Goal: Information Seeking & Learning: Learn about a topic

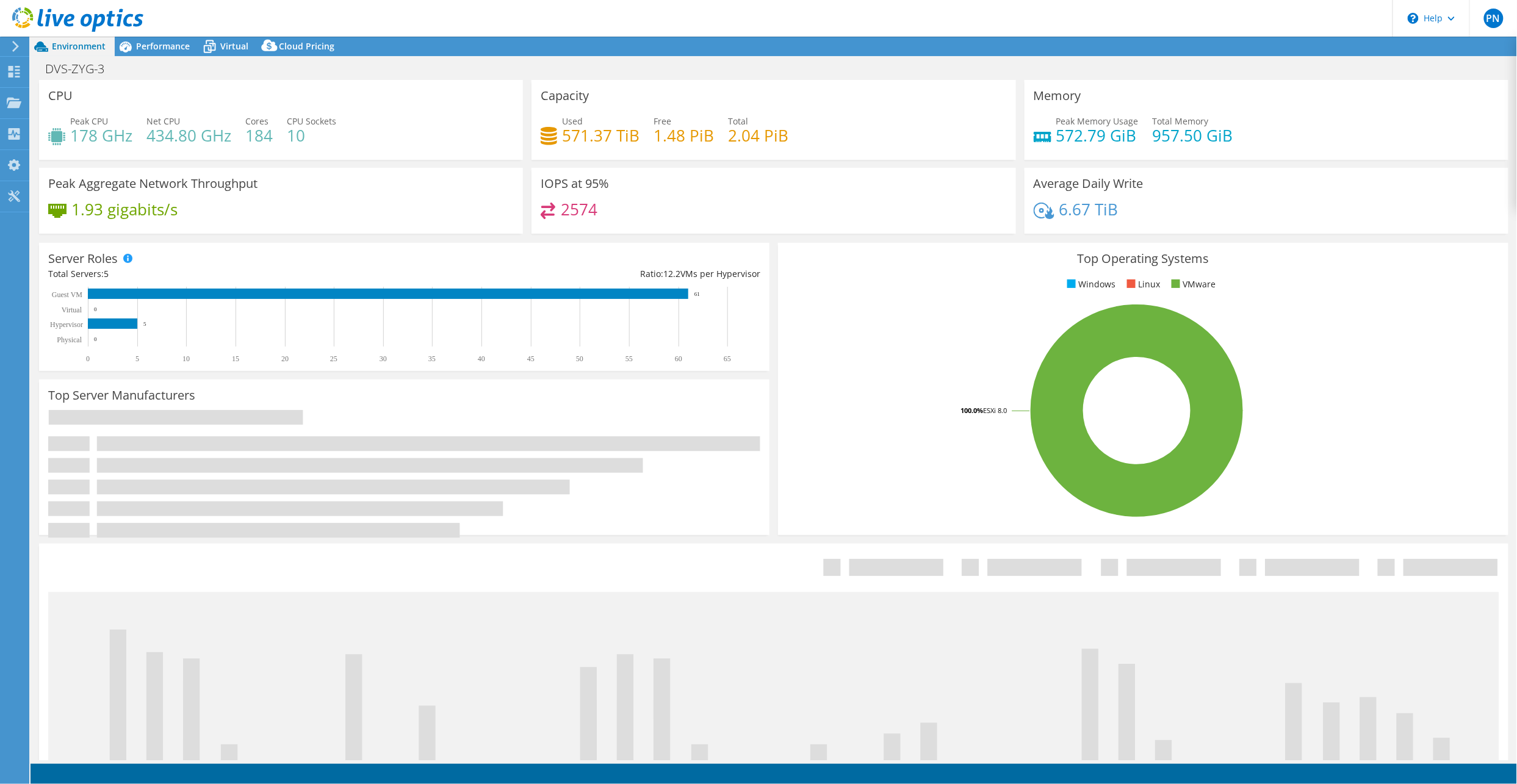
select select "USD"
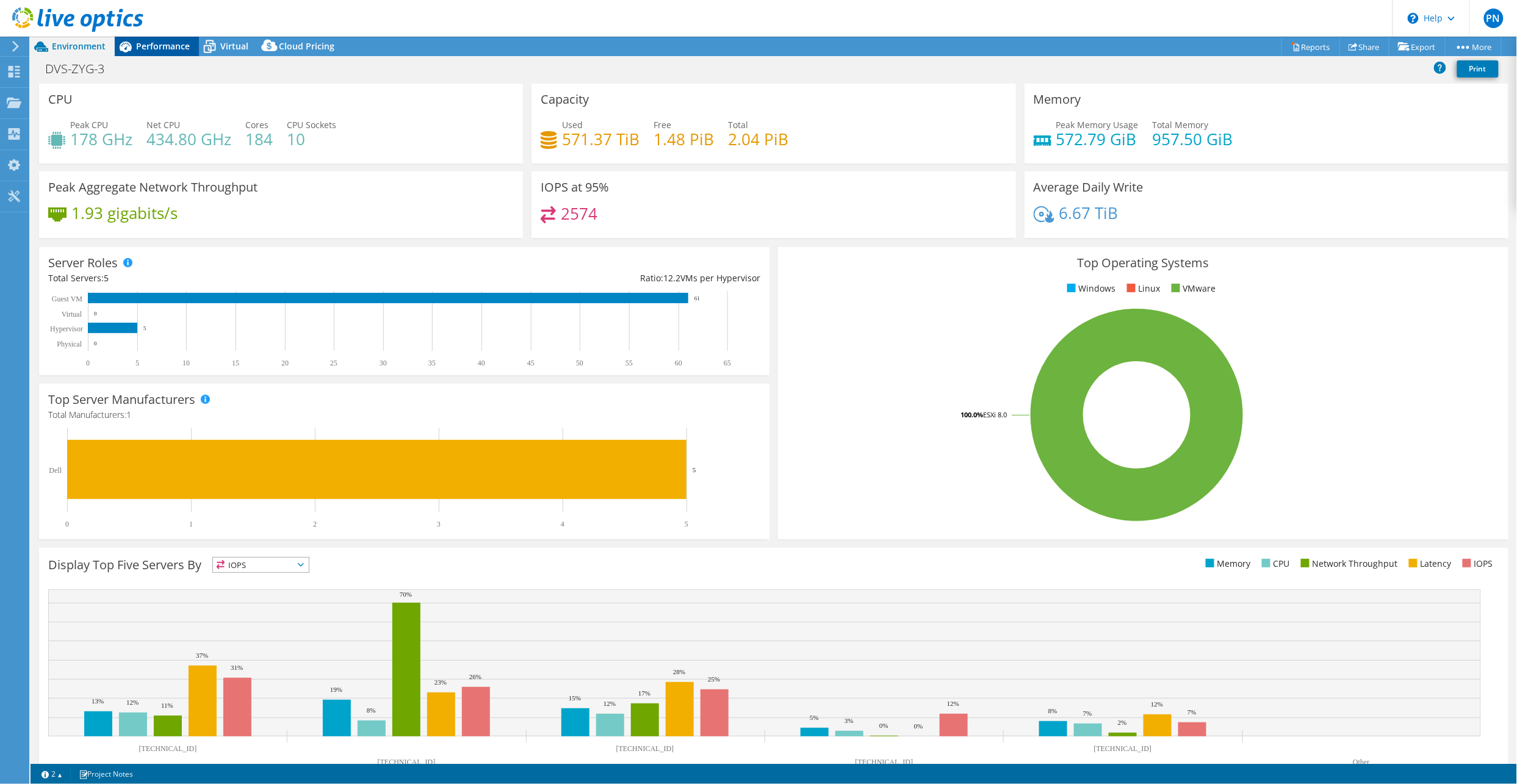
click at [155, 46] on span "Performance" at bounding box center [162, 46] width 53 height 12
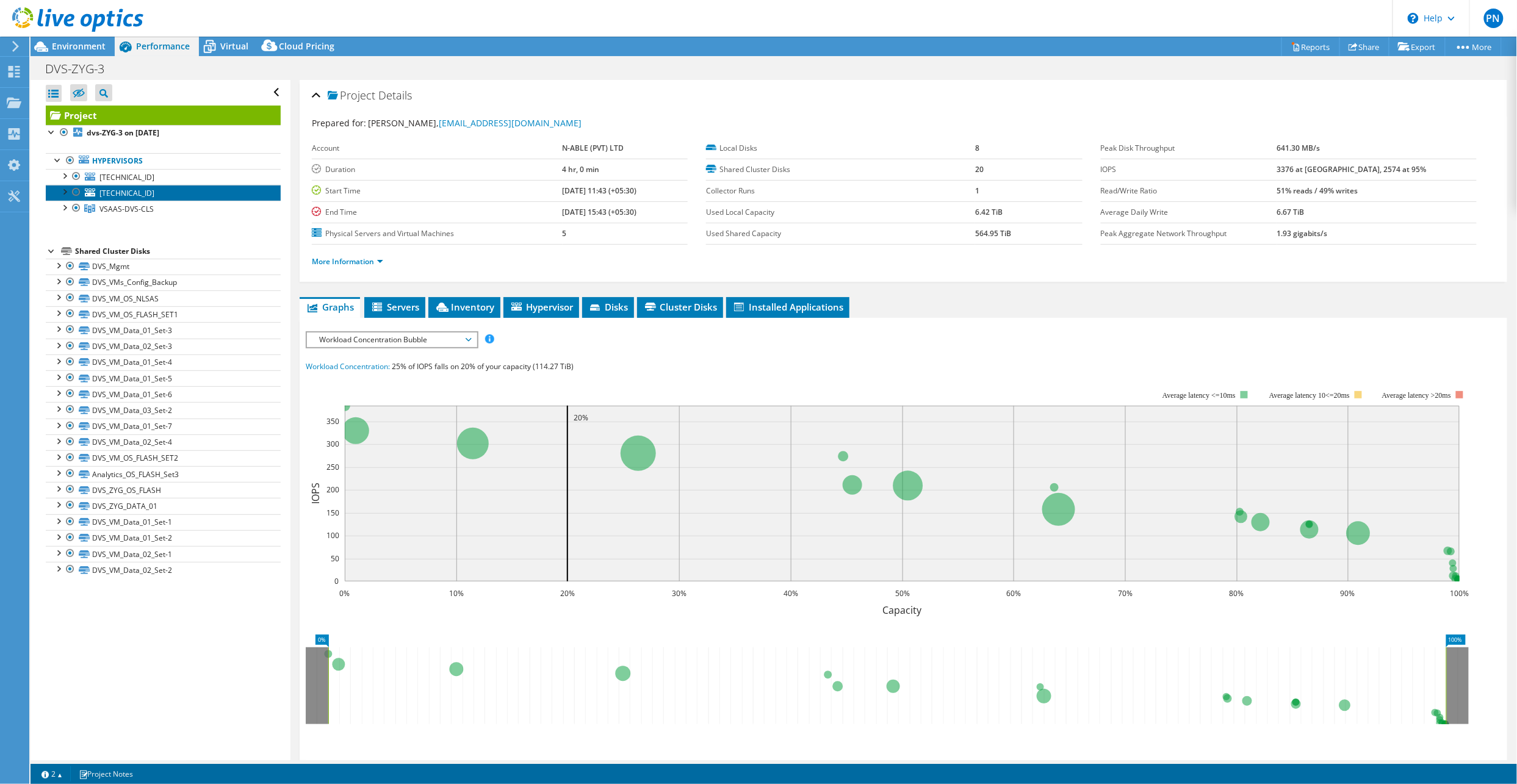
click at [162, 186] on link "[TECHNICAL_ID]" at bounding box center [162, 193] width 235 height 16
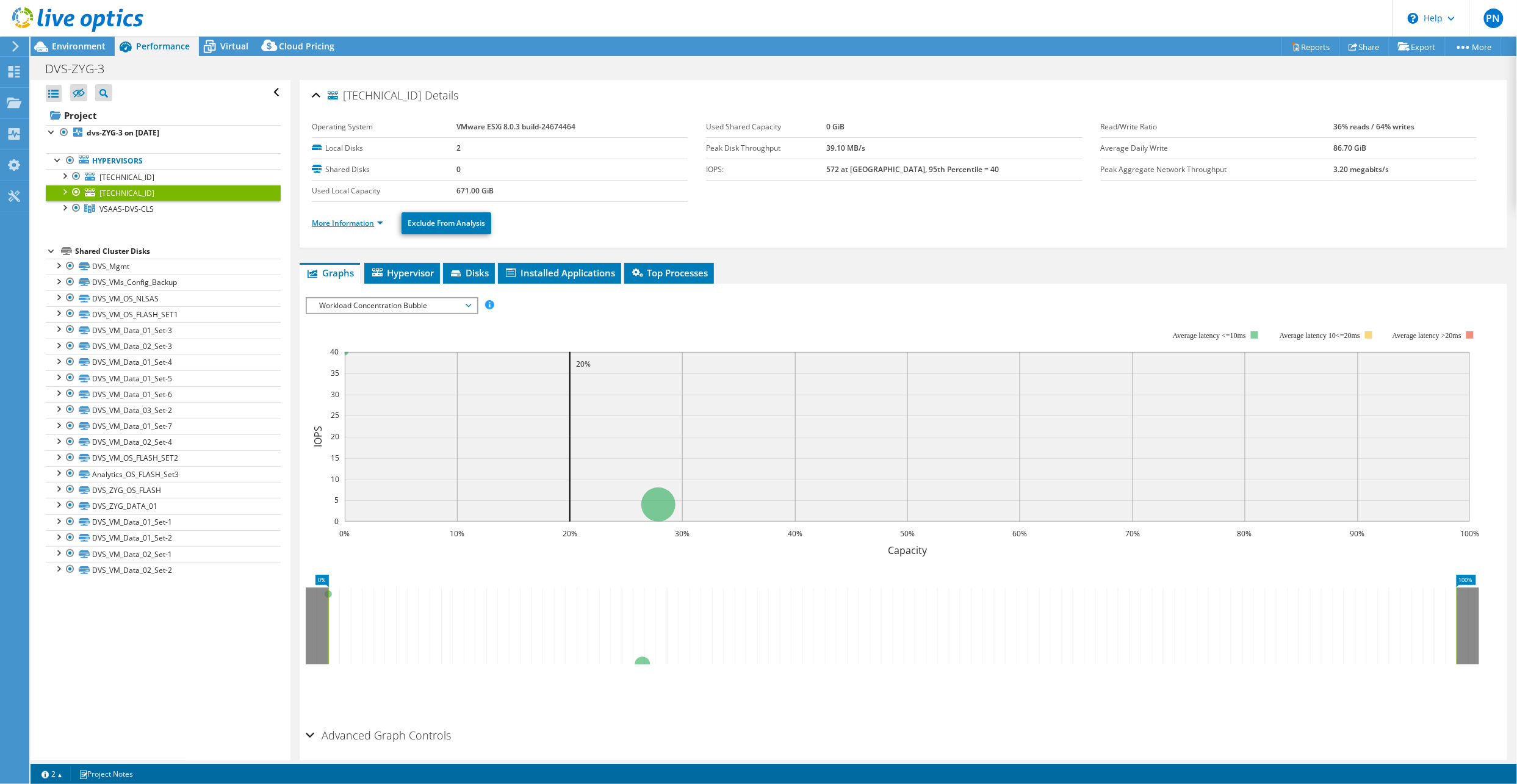
click at [377, 225] on link "More Information" at bounding box center [347, 223] width 71 height 10
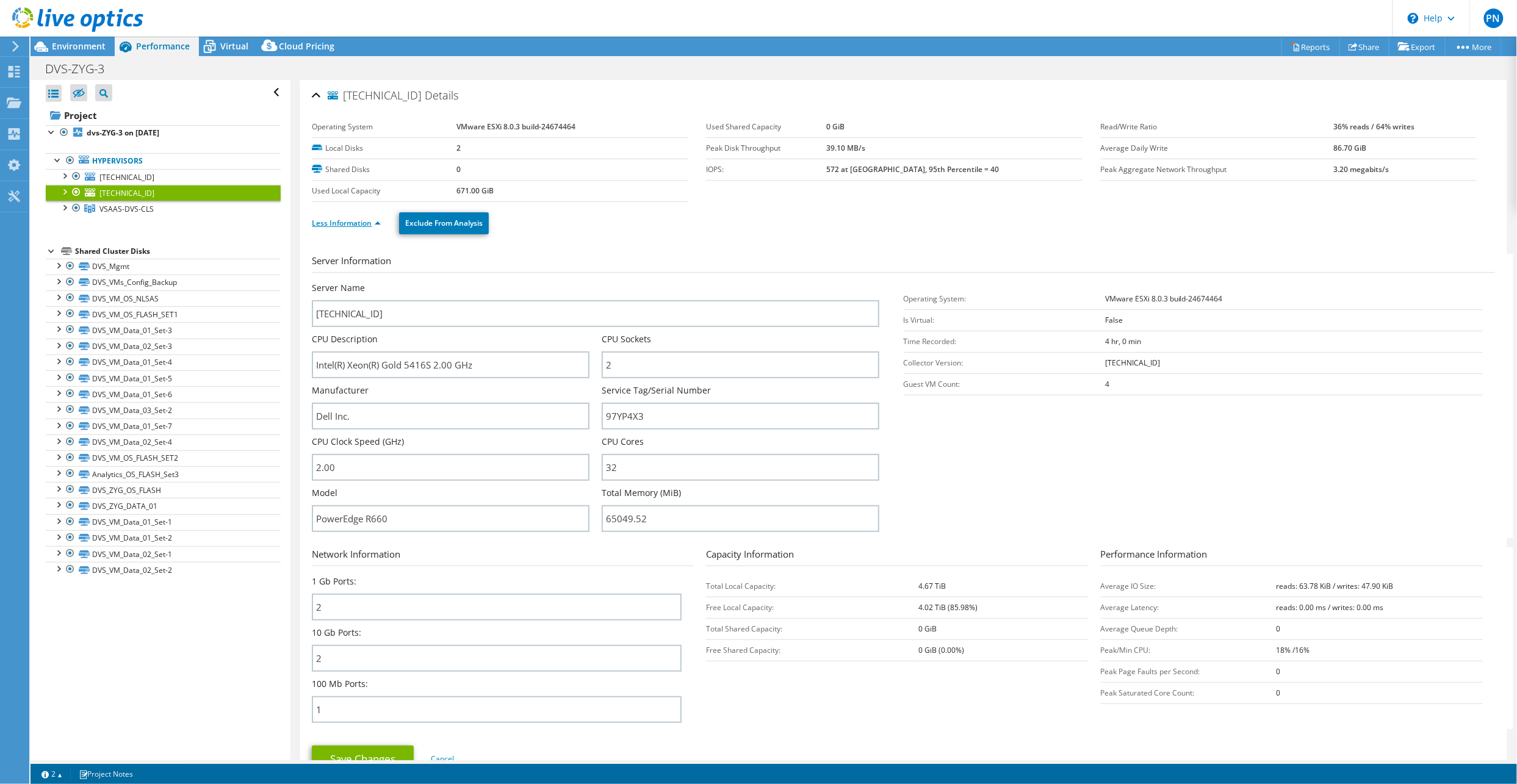
click at [377, 225] on link "Less Information" at bounding box center [346, 223] width 69 height 10
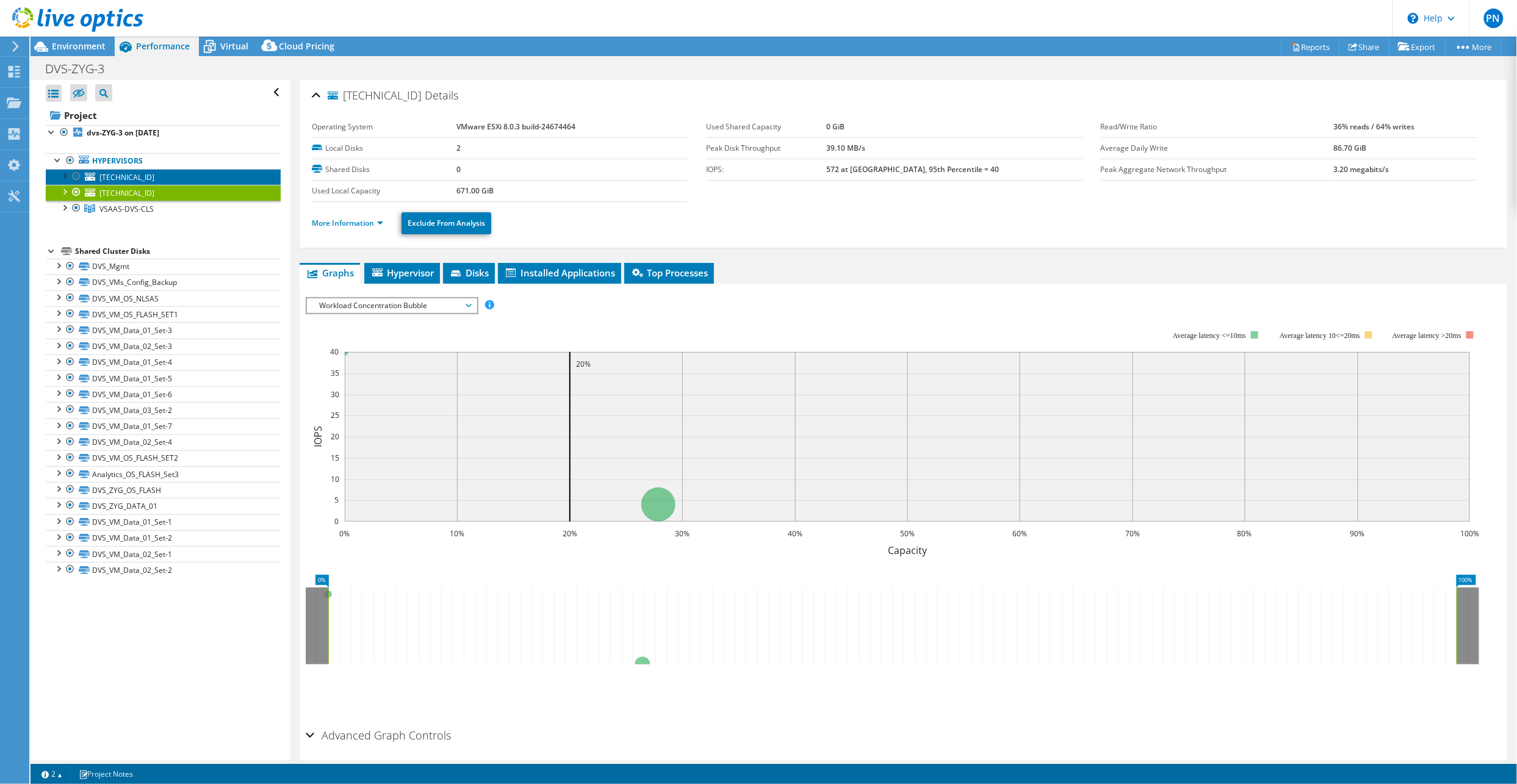
click at [143, 176] on span "[TECHNICAL_ID]" at bounding box center [127, 177] width 55 height 10
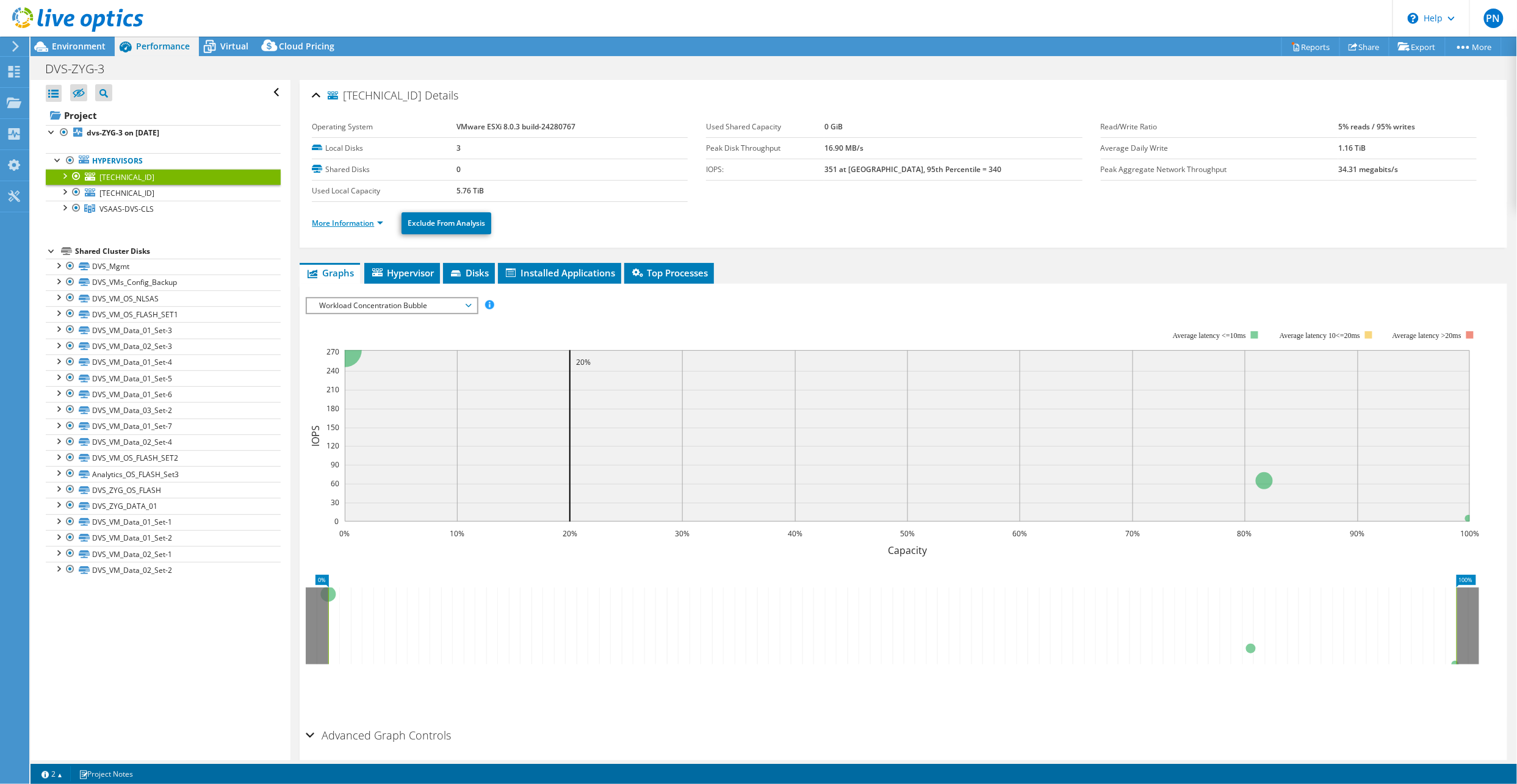
click at [381, 226] on link "More Information" at bounding box center [347, 223] width 71 height 10
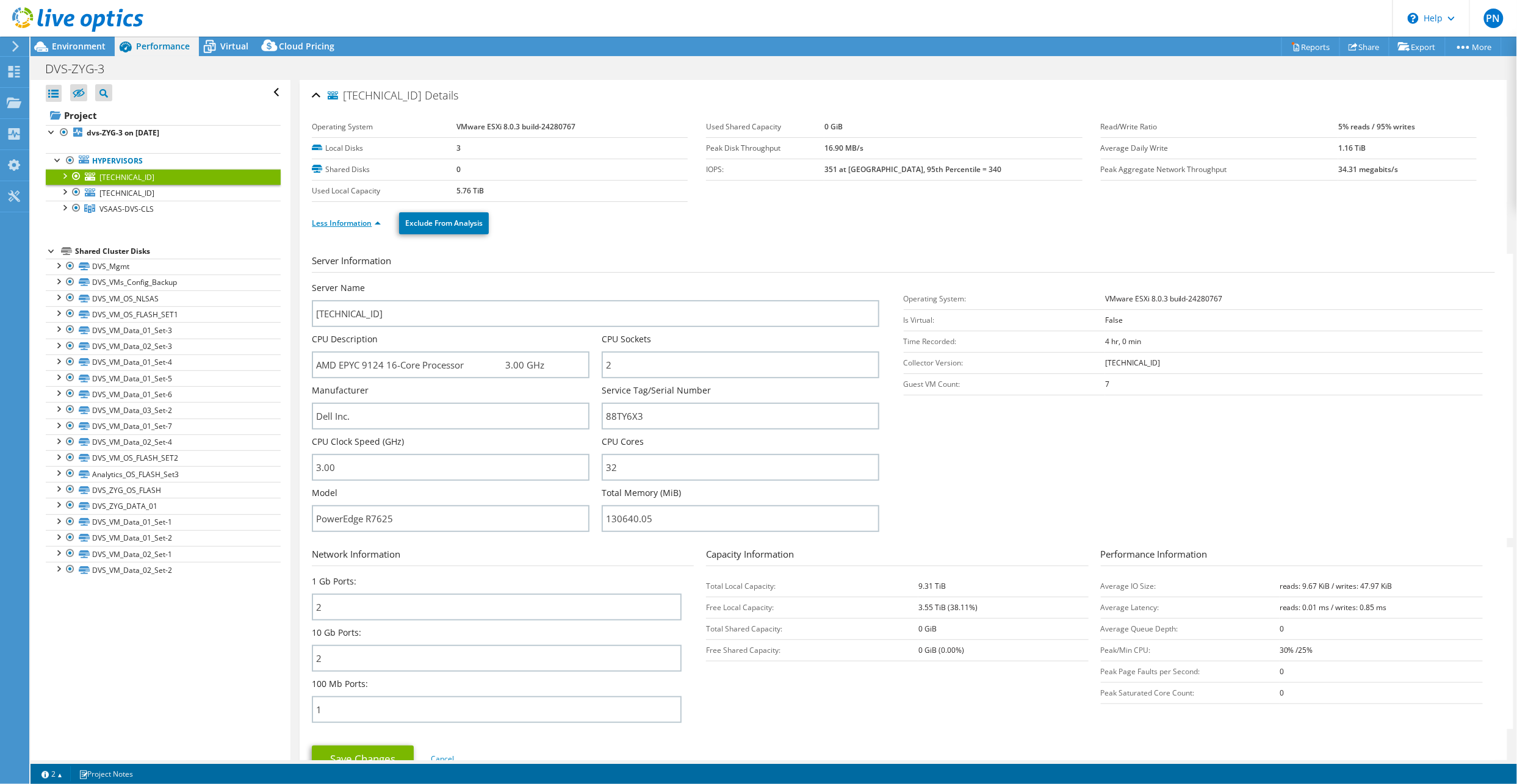
click at [381, 226] on li "Less Information" at bounding box center [349, 223] width 76 height 13
click at [376, 222] on link "Less Information" at bounding box center [346, 223] width 69 height 10
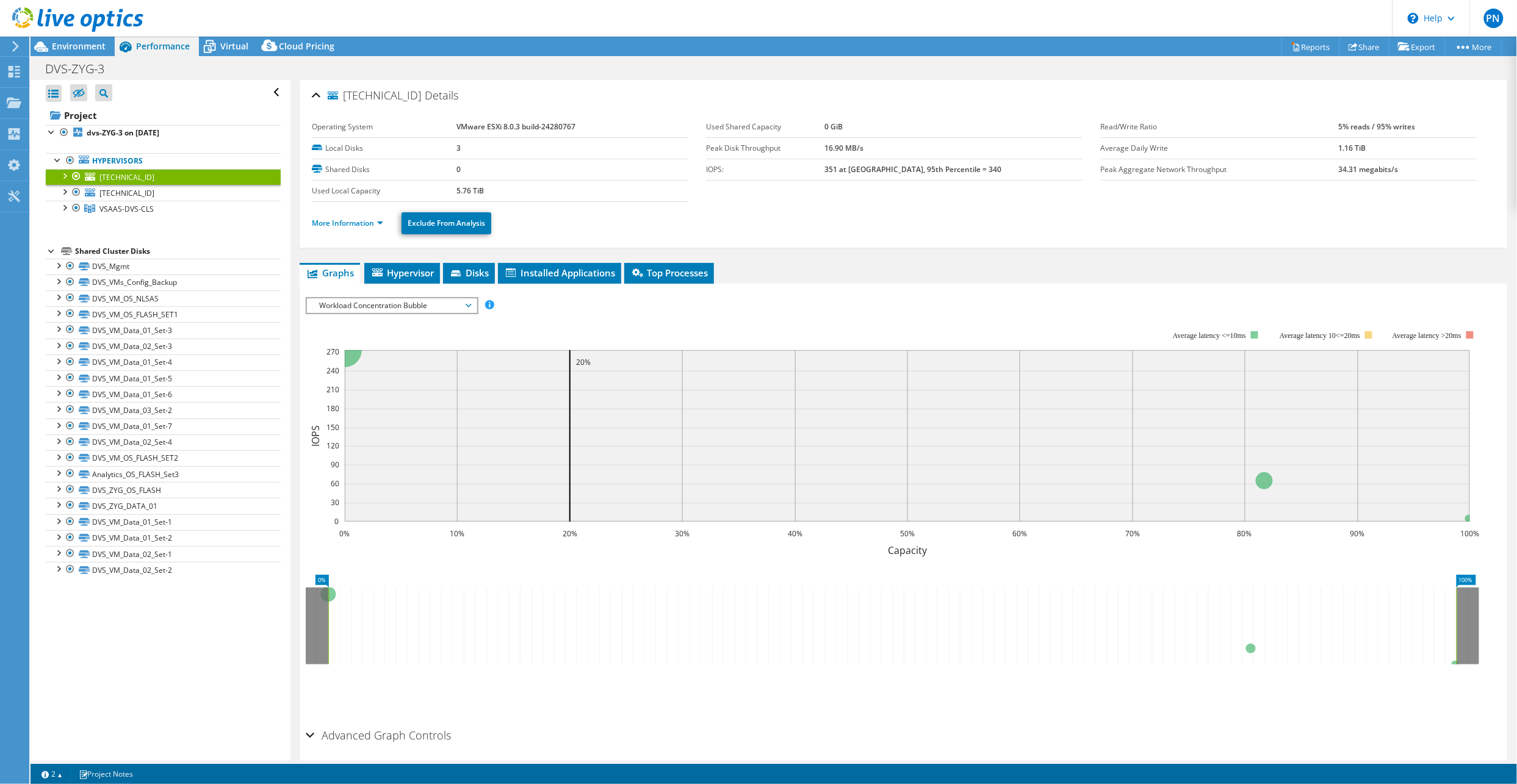
click at [67, 174] on div at bounding box center [64, 175] width 13 height 13
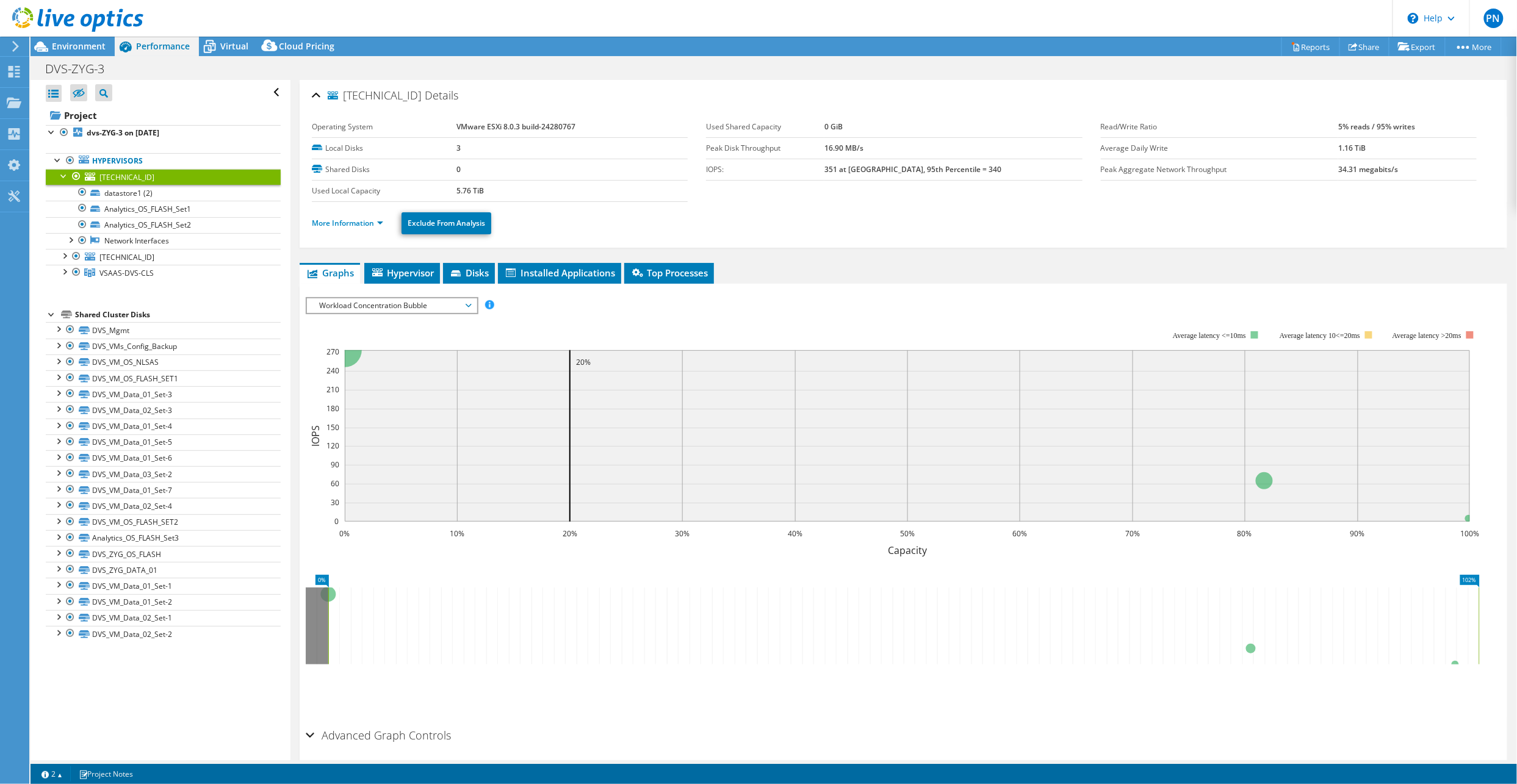
drag, startPoint x: 1455, startPoint y: 623, endPoint x: 1520, endPoint y: 631, distance: 65.5
click at [1517, 631] on html "PN End User [PERSON_NAME] [EMAIL_ADDRESS][DOMAIN_NAME] Ministry of Health My Pr…" at bounding box center [758, 392] width 1517 height 784
drag, startPoint x: 331, startPoint y: 620, endPoint x: 271, endPoint y: 620, distance: 60.0
click at [271, 620] on div "Open All Close All Hide Excluded Nodes Project Tree Filter" at bounding box center [774, 420] width 1487 height 680
click at [392, 269] on span "Hypervisor" at bounding box center [402, 273] width 64 height 13
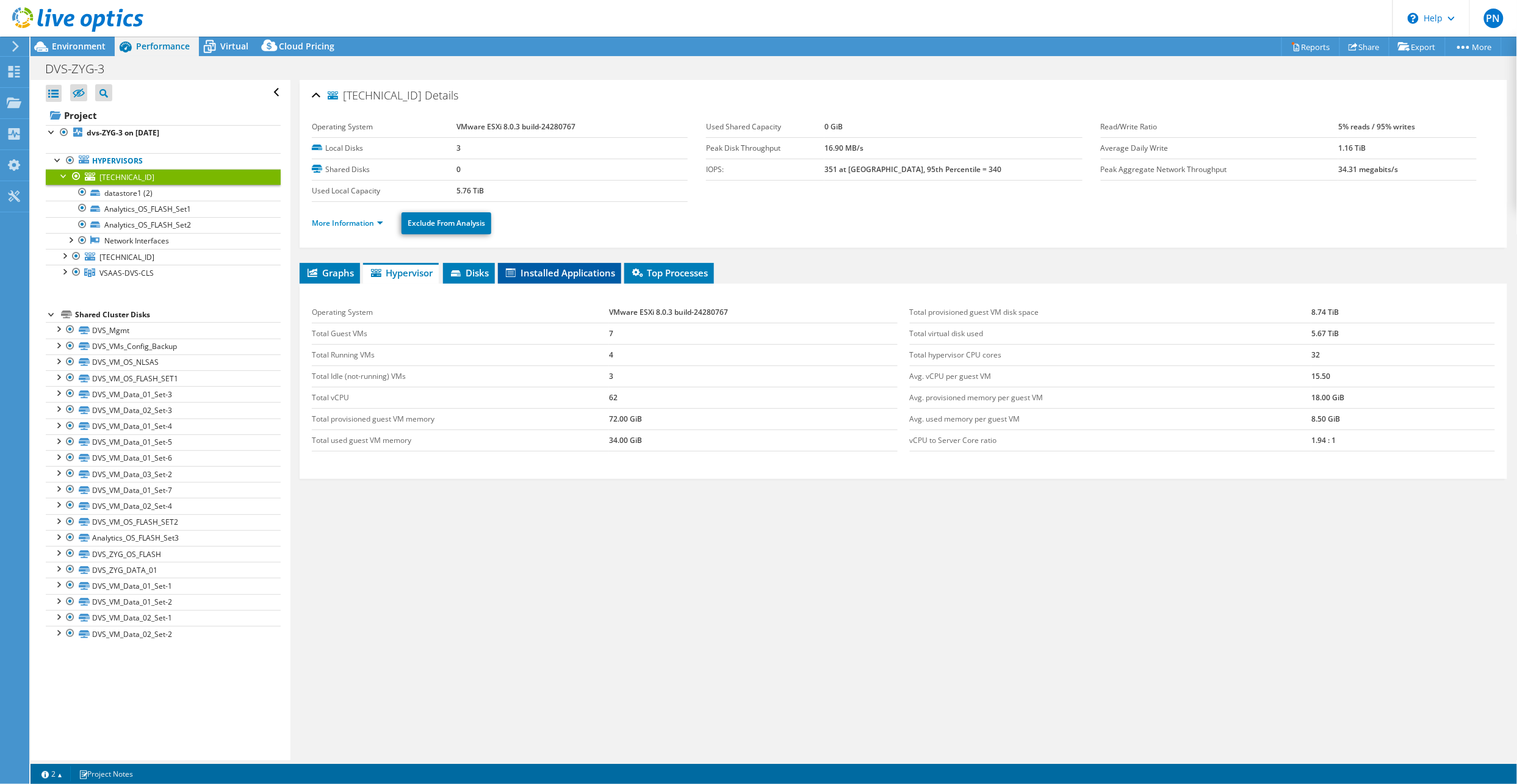
click at [586, 271] on span "Installed Applications" at bounding box center [560, 273] width 111 height 13
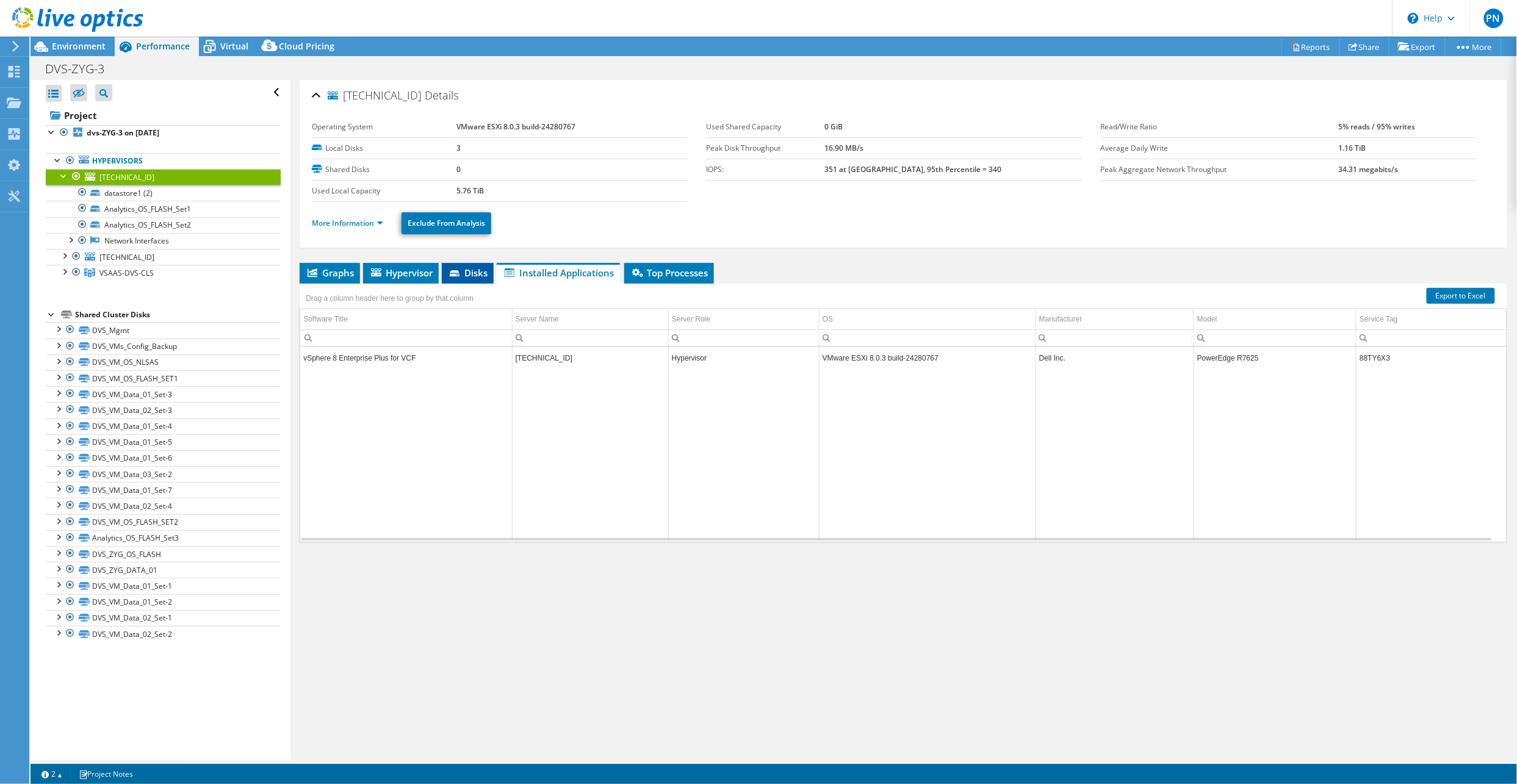
click at [485, 269] on span "Disks" at bounding box center [468, 273] width 40 height 13
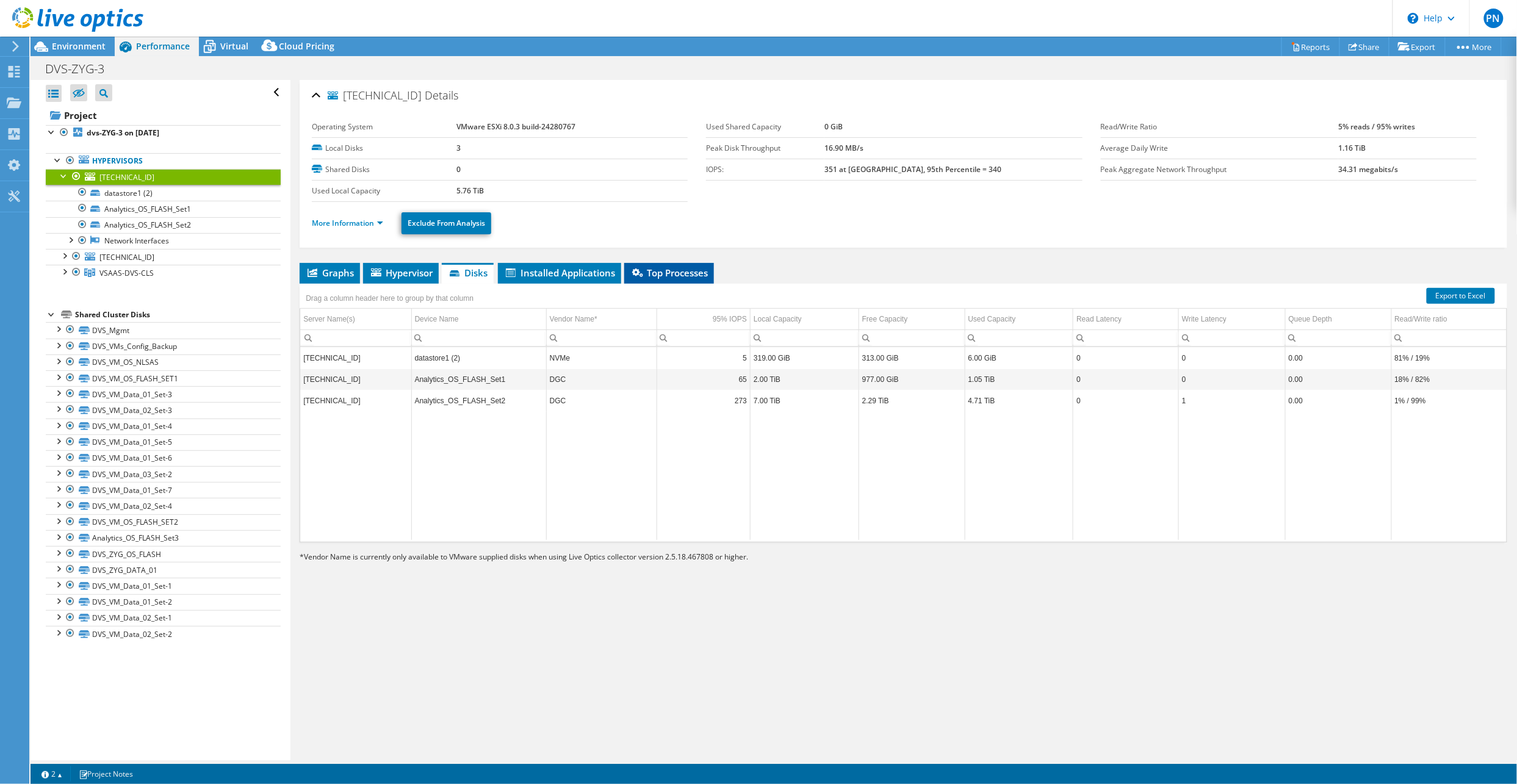
click at [687, 276] on span "Top Processes" at bounding box center [669, 273] width 78 height 13
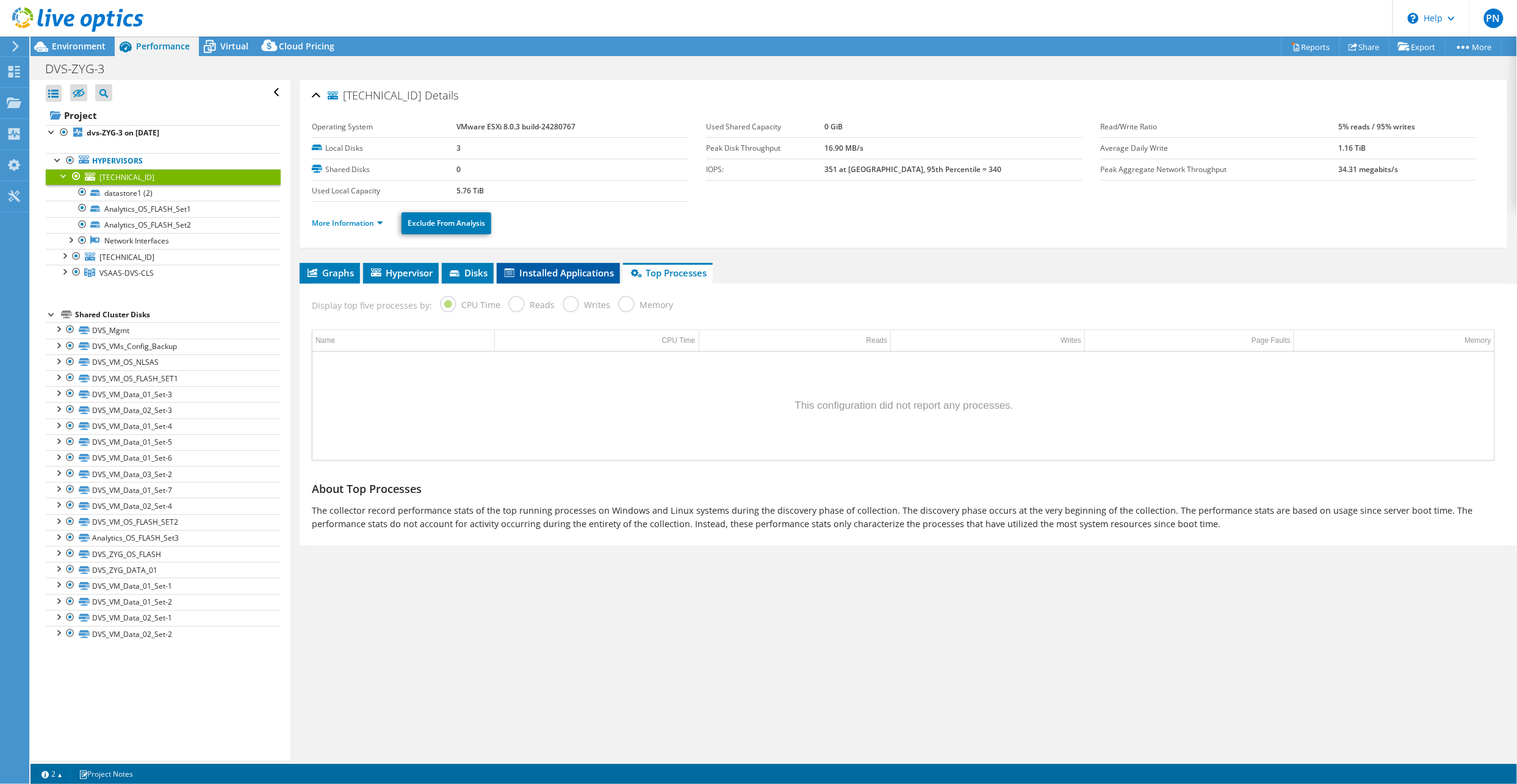
click at [565, 270] on span "Installed Applications" at bounding box center [559, 273] width 111 height 13
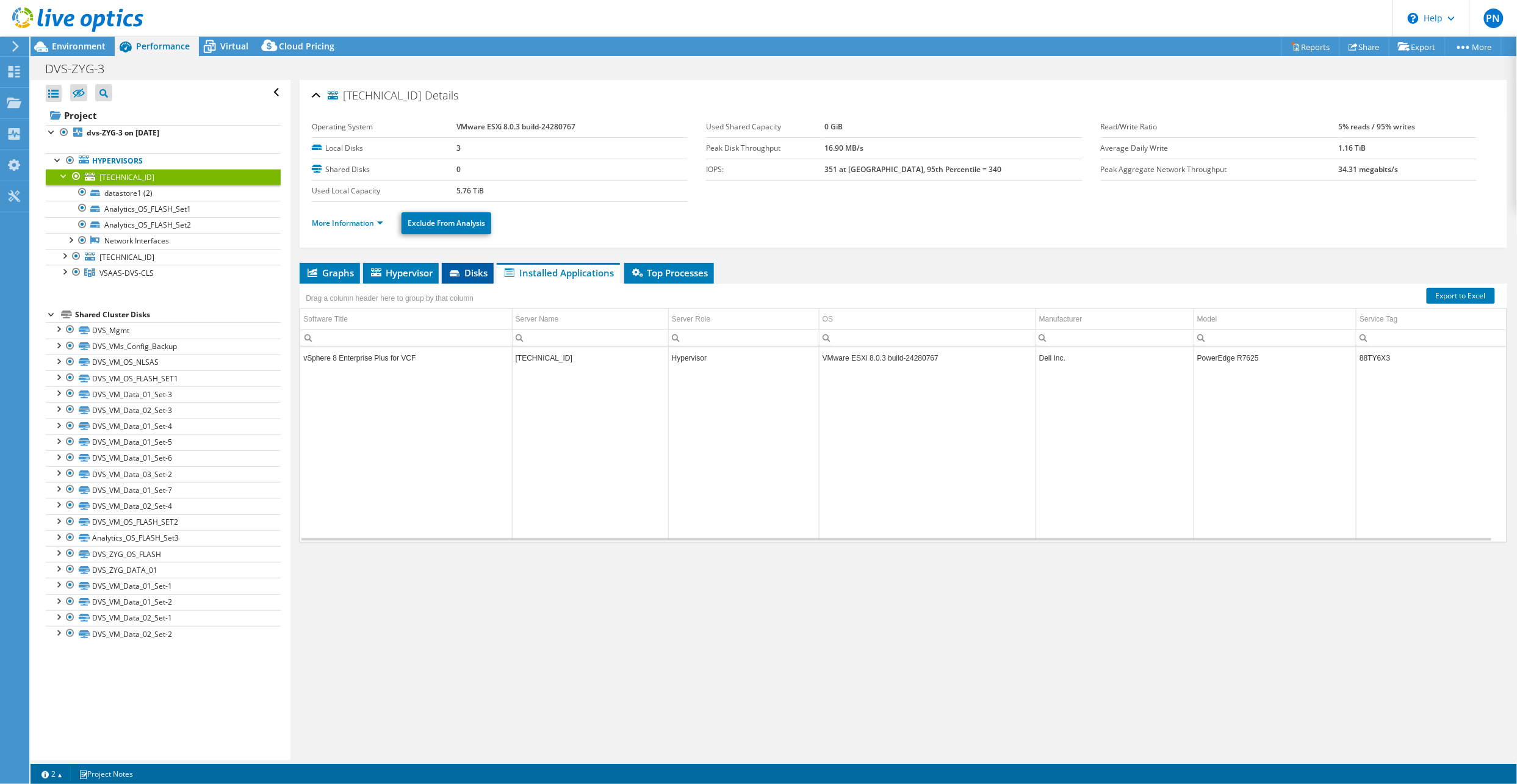
click at [484, 269] on span "Disks" at bounding box center [468, 273] width 40 height 13
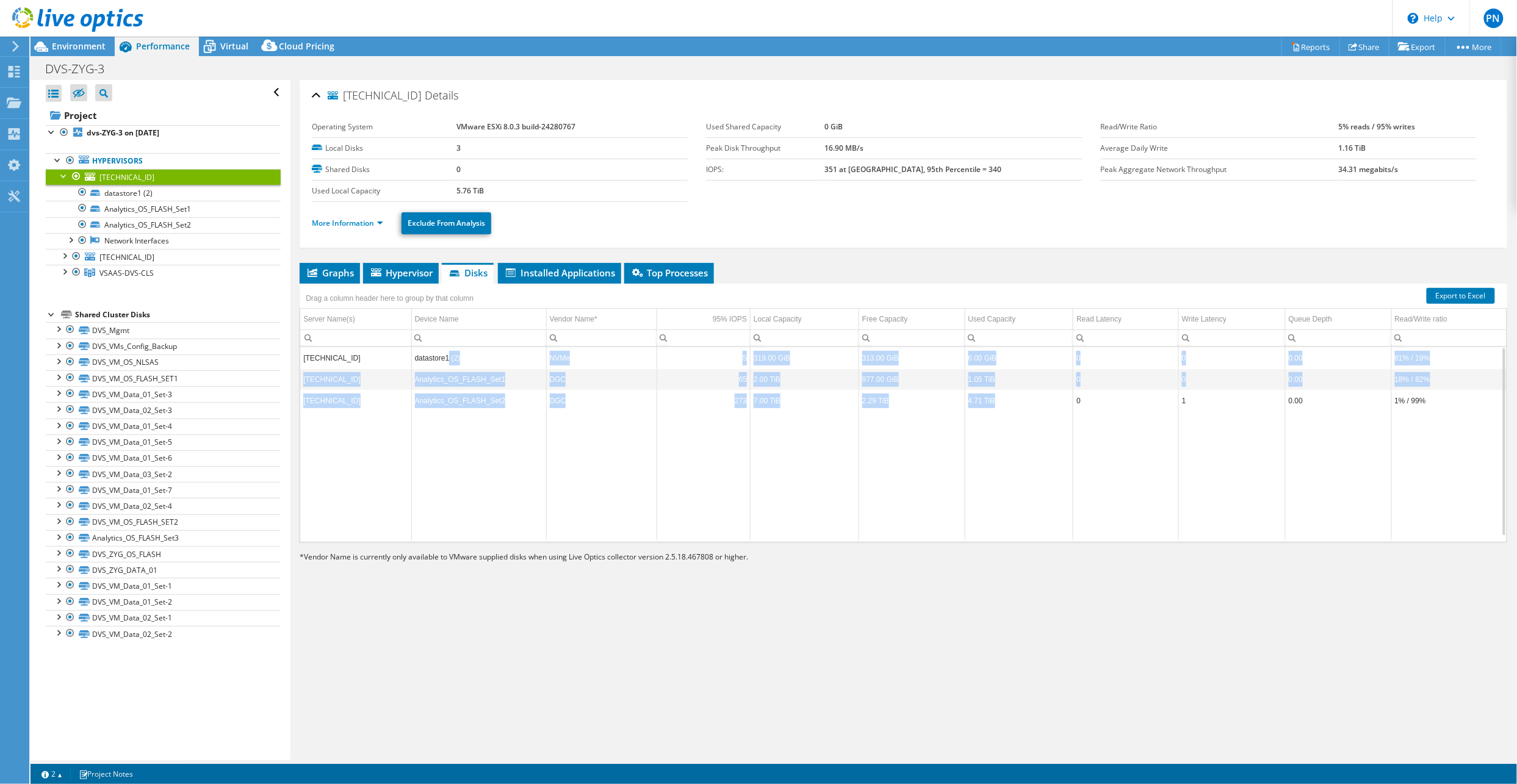
drag, startPoint x: 1005, startPoint y: 396, endPoint x: 447, endPoint y: 365, distance: 558.9
click at [447, 365] on tbody "[TECHNICAL_ID] datastore1 (2) NVMe 5 319.00 GiB 313.00 GiB 6.00 GiB 0 0 0.00 81…" at bounding box center [904, 444] width 1207 height 193
click at [1024, 402] on td "4.71 TiB" at bounding box center [1019, 400] width 108 height 21
drag, startPoint x: 1024, startPoint y: 402, endPoint x: 292, endPoint y: 384, distance: 732.2
click at [292, 384] on div "[TECHNICAL_ID] Details Operating System VMware ESXi 8.0.3 build-24280767 Local …" at bounding box center [903, 420] width 1226 height 680
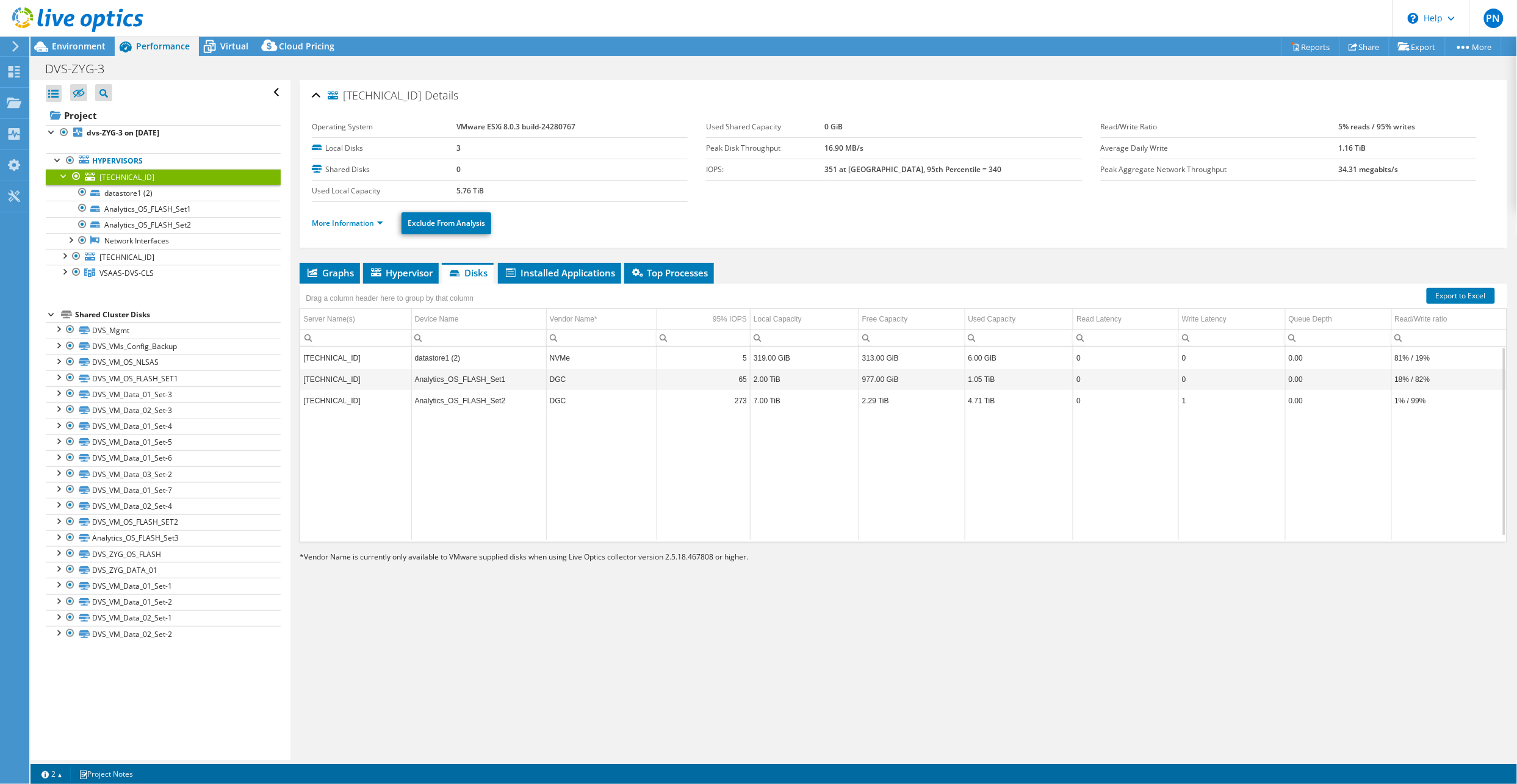
click at [982, 482] on td "Data grid" at bounding box center [1019, 476] width 108 height 129
click at [415, 281] on li "Hypervisor" at bounding box center [401, 273] width 75 height 20
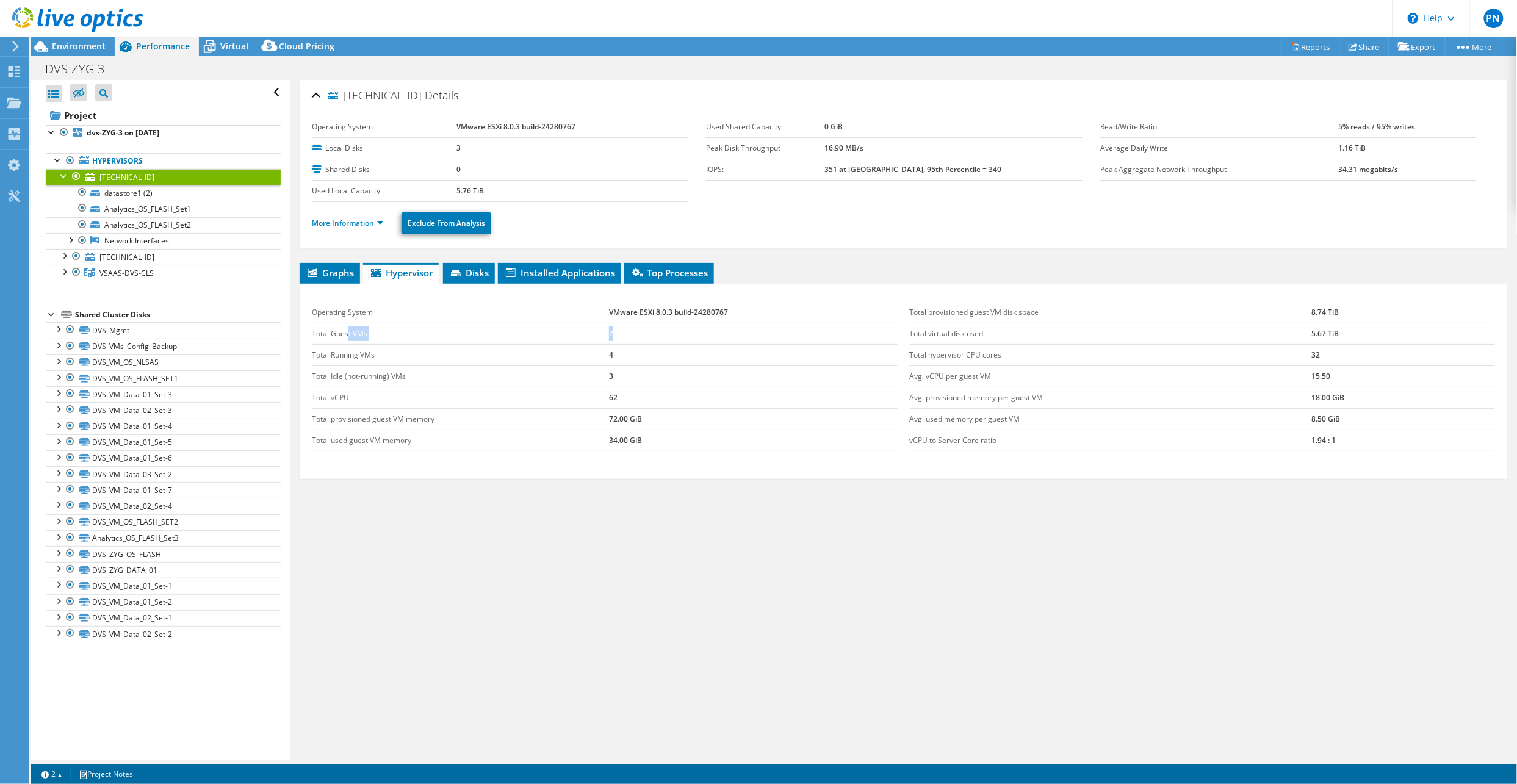
drag, startPoint x: 348, startPoint y: 337, endPoint x: 635, endPoint y: 326, distance: 287.2
click at [635, 326] on tr "Total Guest VMs 7" at bounding box center [604, 333] width 585 height 21
click at [334, 276] on span "Graphs" at bounding box center [330, 273] width 48 height 13
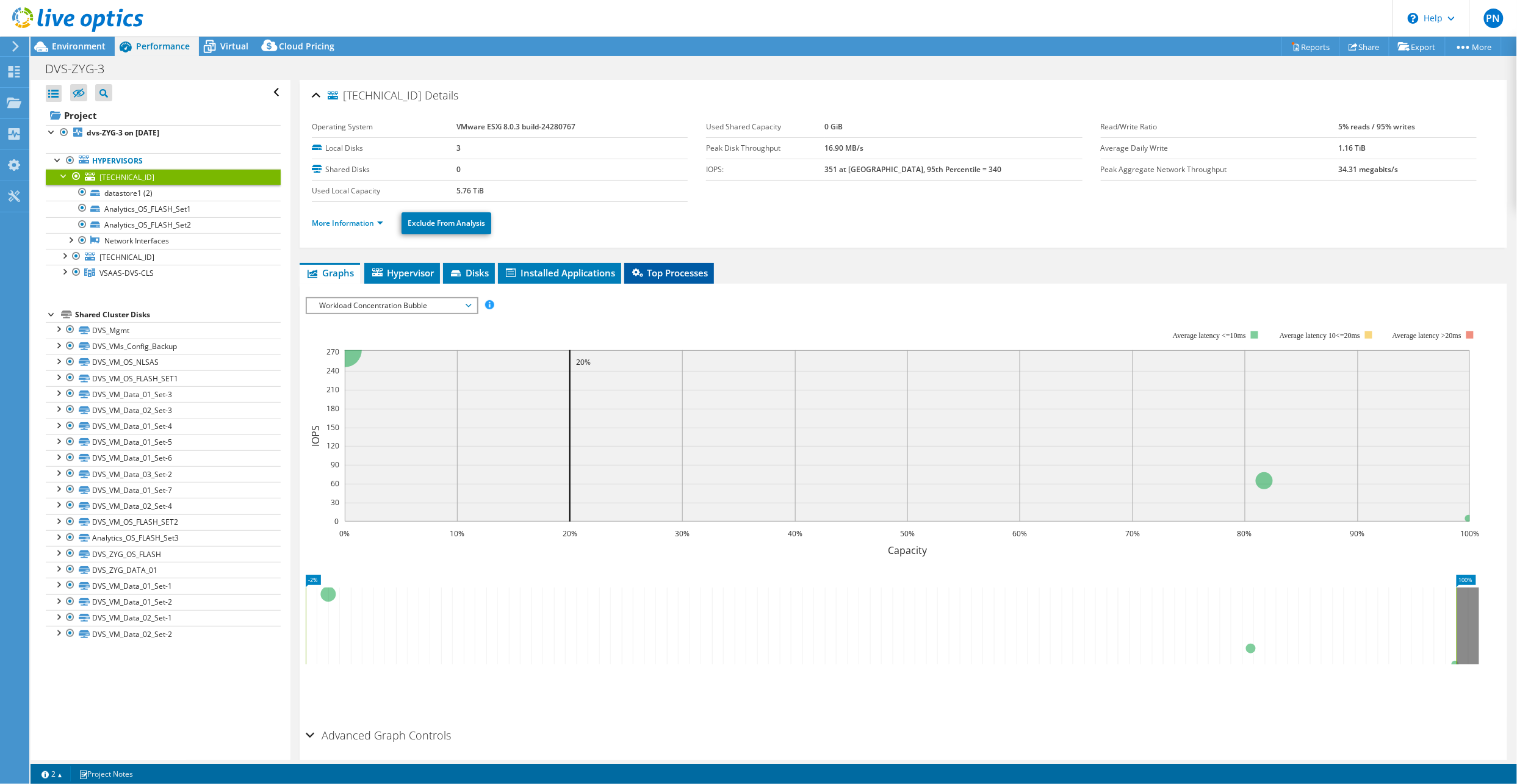
click at [694, 272] on span "Top Processes" at bounding box center [669, 273] width 78 height 13
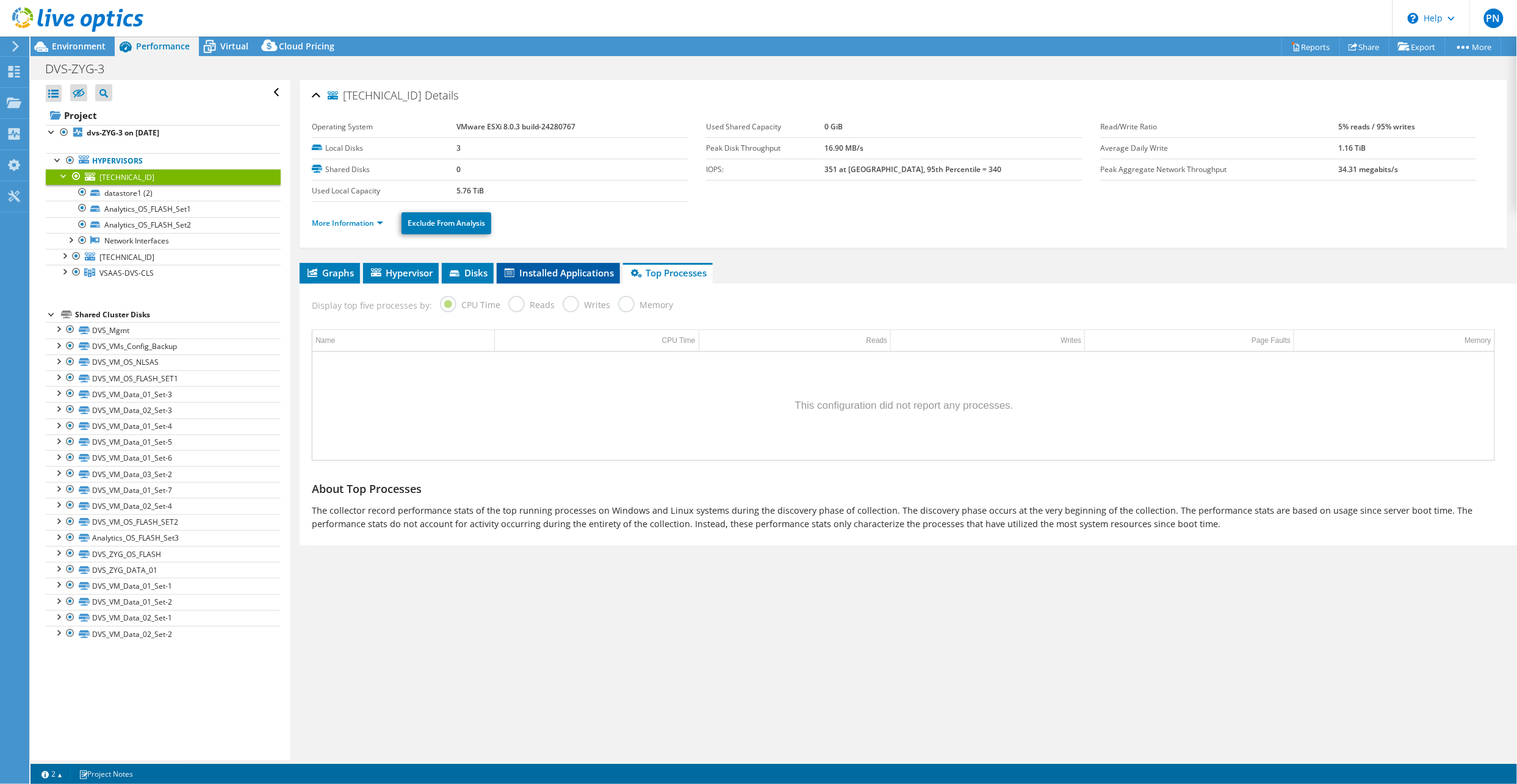
click at [582, 276] on span "Installed Applications" at bounding box center [559, 273] width 111 height 13
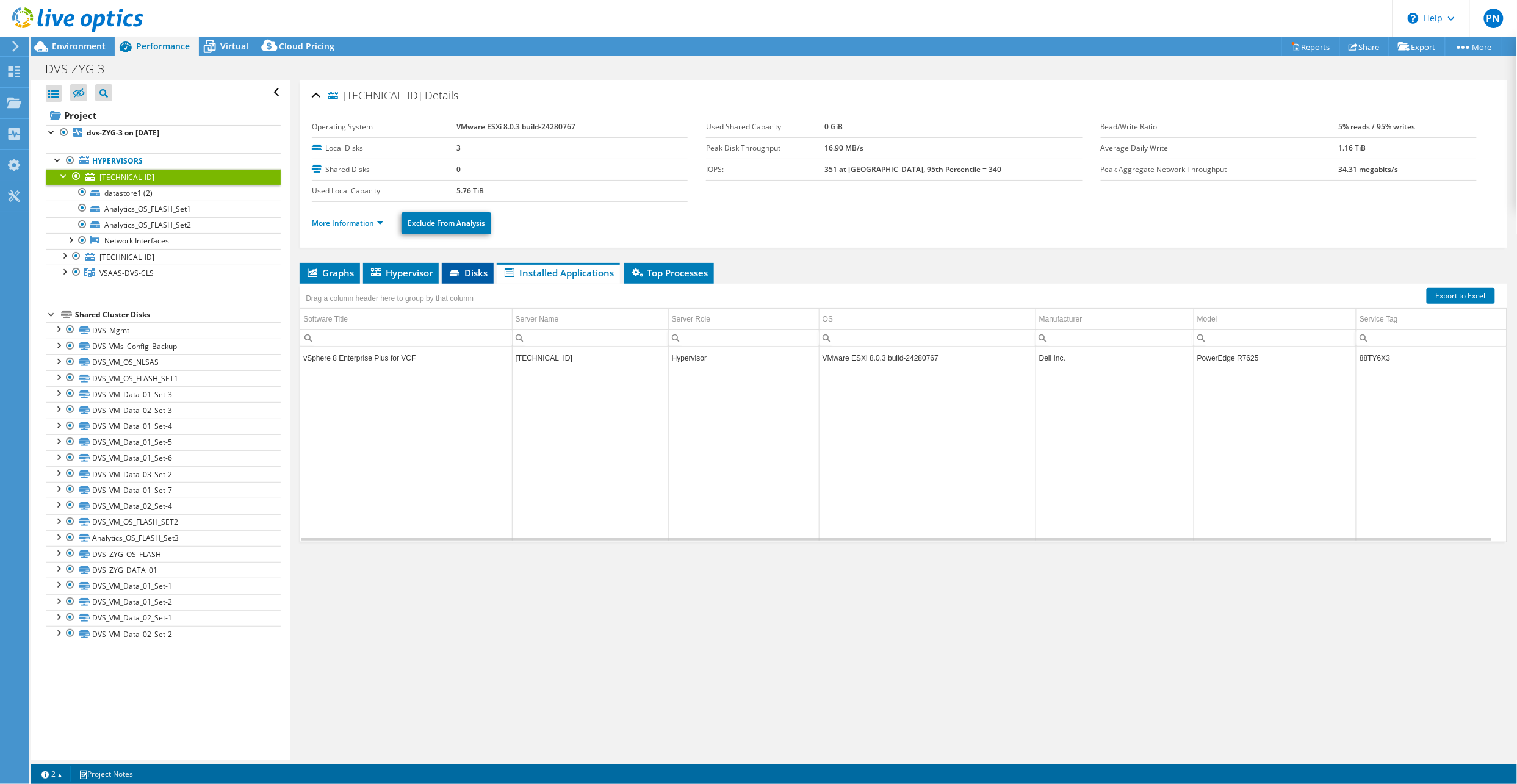
click at [474, 272] on span "Disks" at bounding box center [468, 273] width 40 height 13
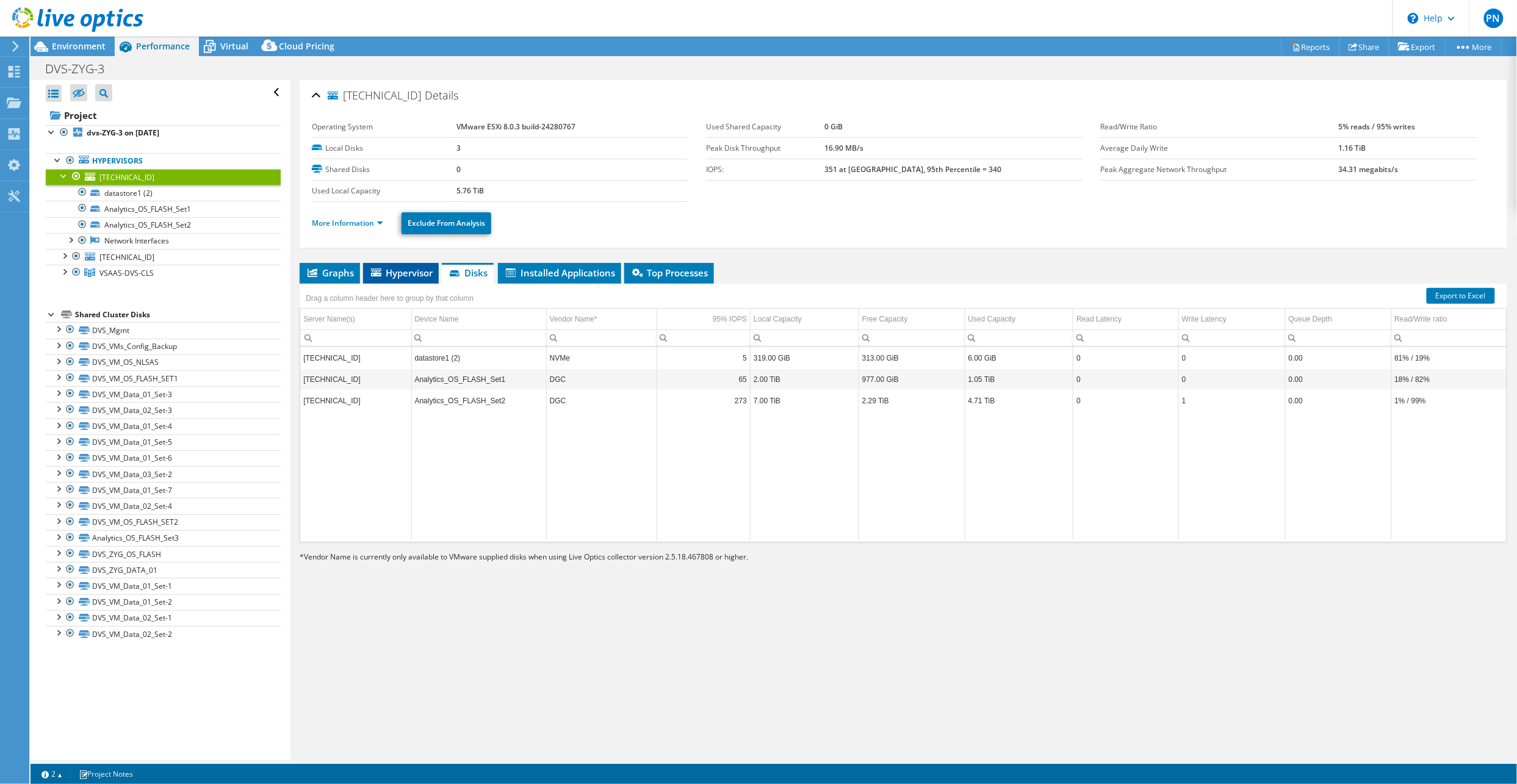
click at [410, 270] on span "Hypervisor" at bounding box center [401, 273] width 64 height 13
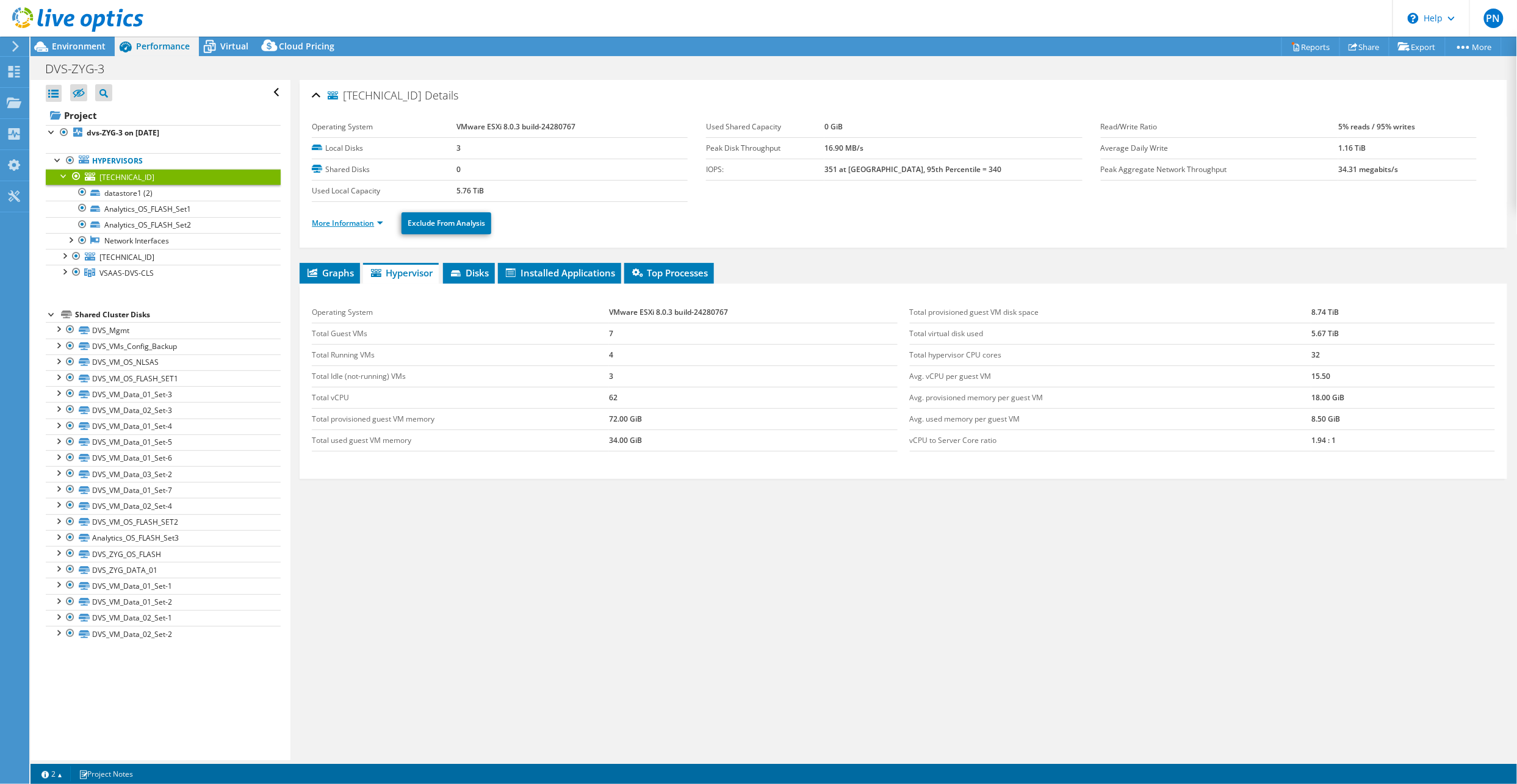
click at [374, 224] on link "More Information" at bounding box center [347, 223] width 71 height 10
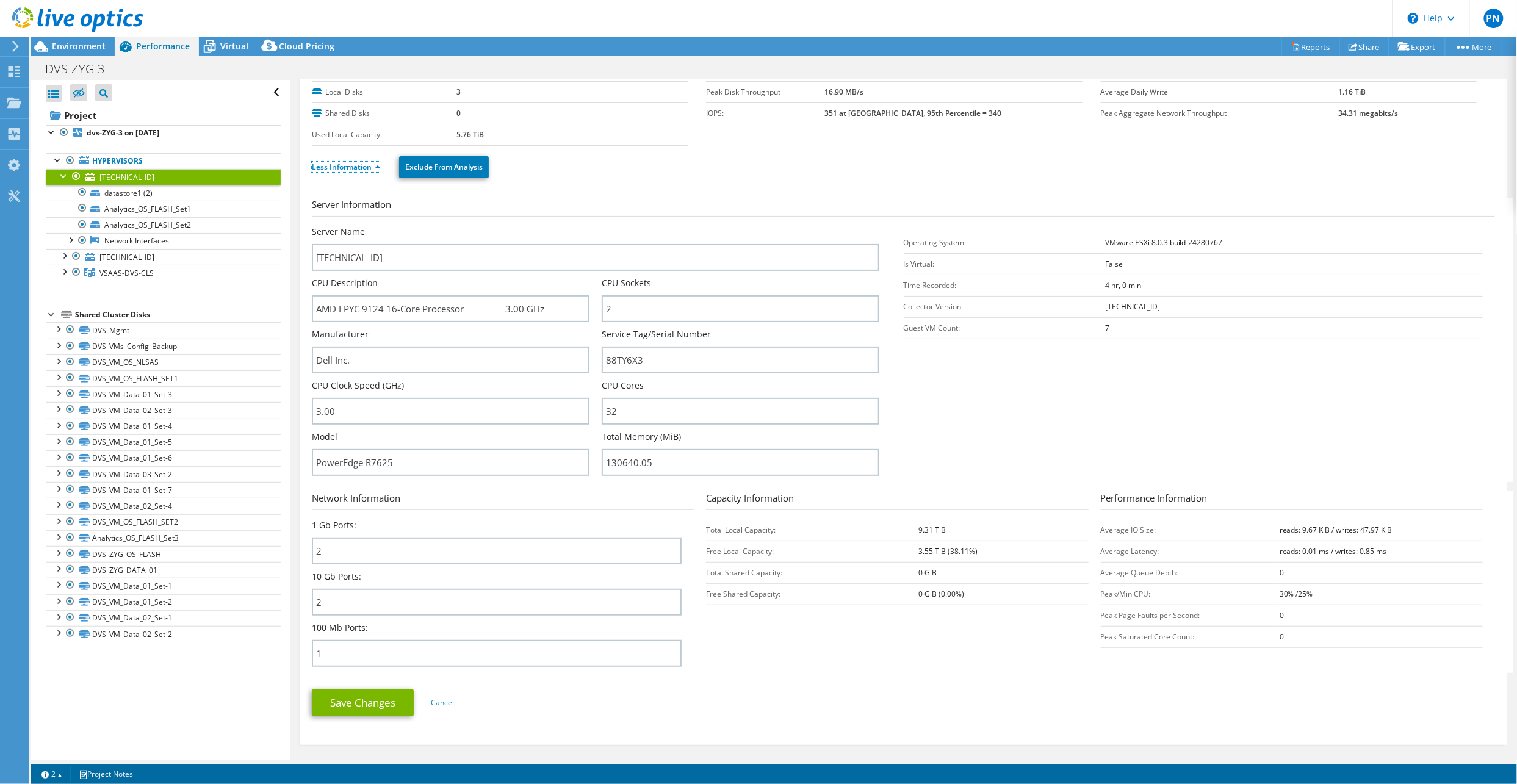
scroll to position [81, 0]
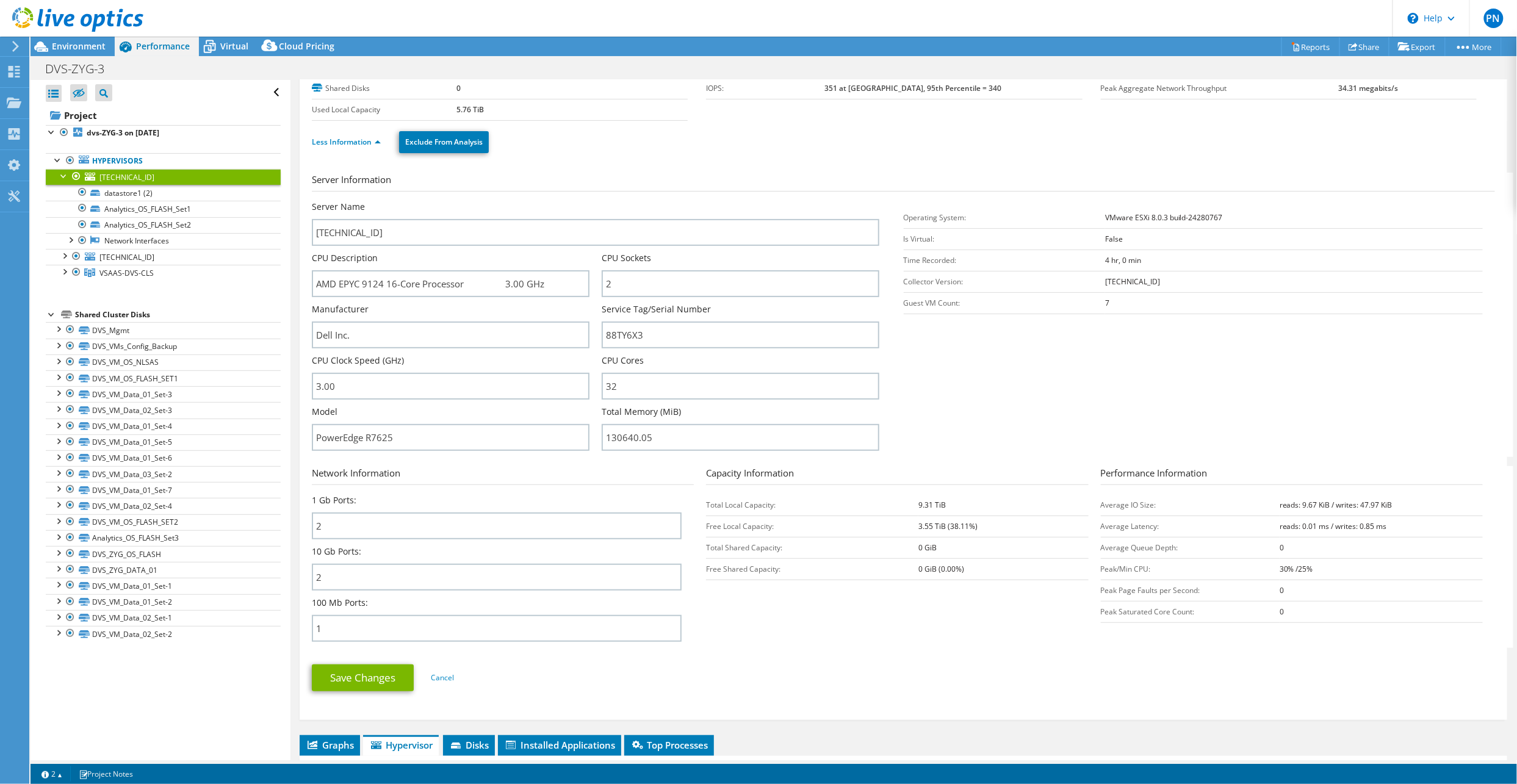
drag, startPoint x: 852, startPoint y: 491, endPoint x: 1388, endPoint y: 622, distance: 551.8
click at [1388, 622] on section "Network Information 1 Gb Ports: 2 10 Gb Ports: 2 100 Mb Ports: 1 Capacity Infor…" at bounding box center [906, 557] width 1190 height 182
